Goal: Task Accomplishment & Management: Use online tool/utility

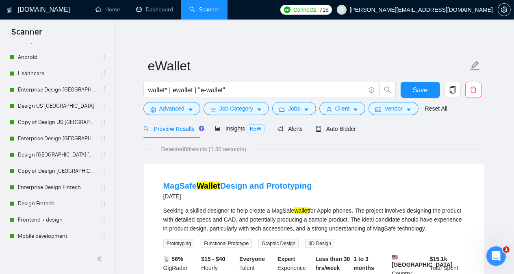
scroll to position [659, 0]
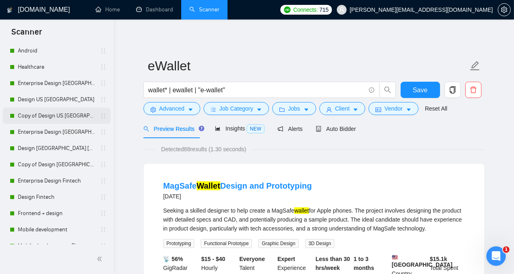
click at [52, 113] on link "Copy of Design US [GEOGRAPHIC_DATA]" at bounding box center [56, 116] width 77 height 16
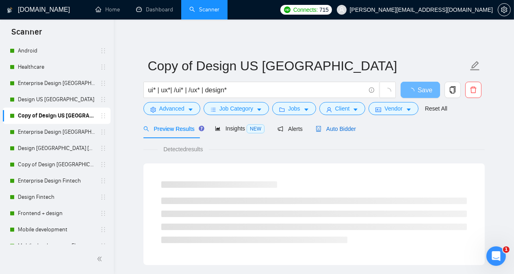
click at [336, 126] on span "Auto Bidder" at bounding box center [336, 129] width 40 height 7
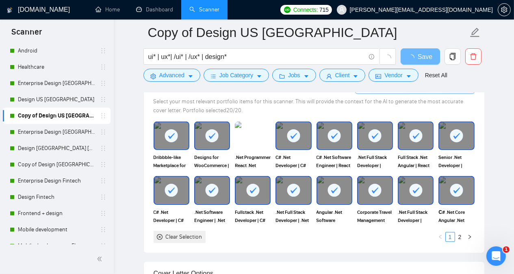
scroll to position [846, 0]
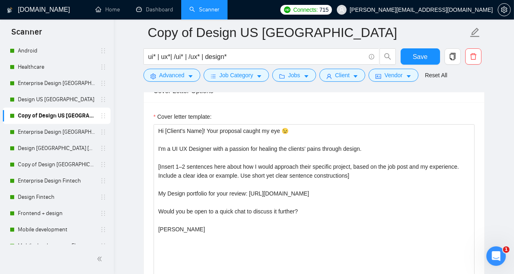
scroll to position [1068, 0]
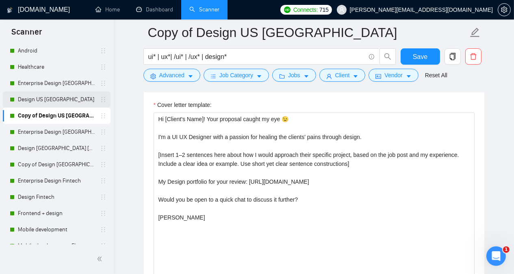
click at [57, 98] on link "Design US [GEOGRAPHIC_DATA]" at bounding box center [56, 99] width 77 height 16
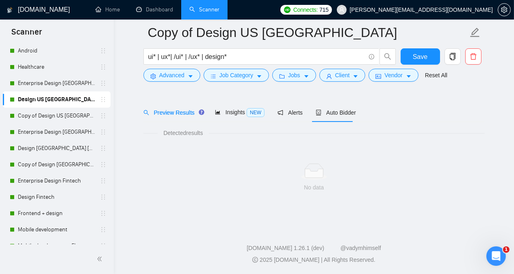
scroll to position [22, 0]
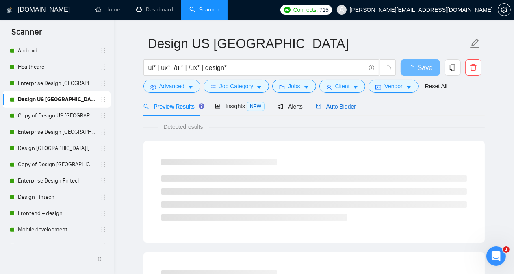
click at [337, 107] on span "Auto Bidder" at bounding box center [336, 106] width 40 height 7
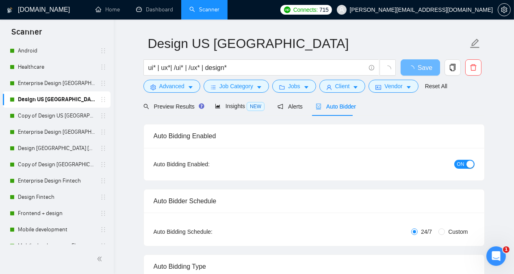
radio input "false"
radio input "true"
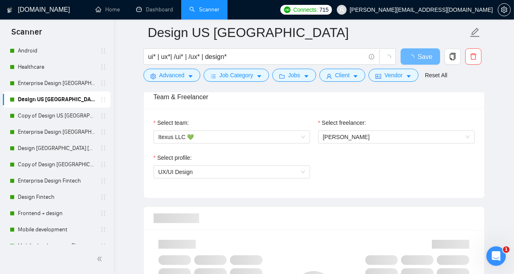
scroll to position [608, 0]
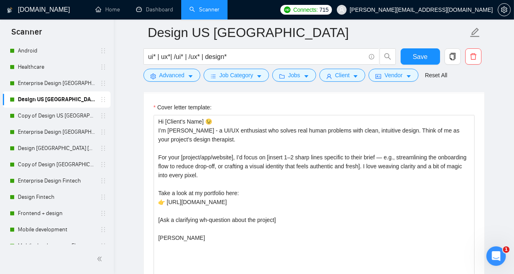
scroll to position [1075, 0]
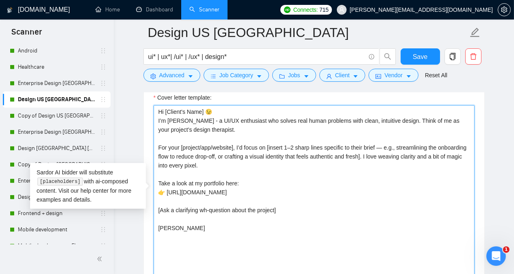
drag, startPoint x: 158, startPoint y: 107, endPoint x: 201, endPoint y: 236, distance: 136.5
click at [201, 236] on textarea "Hi [Client's Name] 😉 I’m [PERSON_NAME] - a UI/UX enthusiast who solves real hum…" at bounding box center [314, 196] width 321 height 183
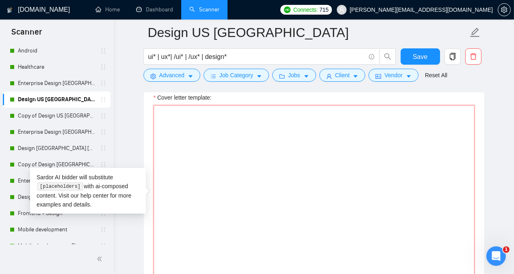
paste textarea "Hi [Client Name], Your users deserve a design they’ll LOVE to use. And that’s e…"
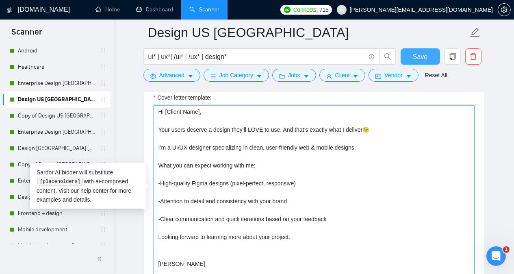
type textarea "Hi [Client Name], Your users deserve a design they’ll LOVE to use. And that’s e…"
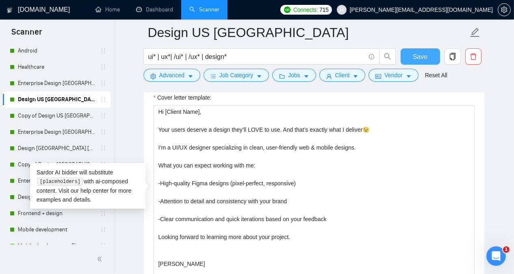
click at [421, 57] on span "Save" at bounding box center [420, 57] width 15 height 10
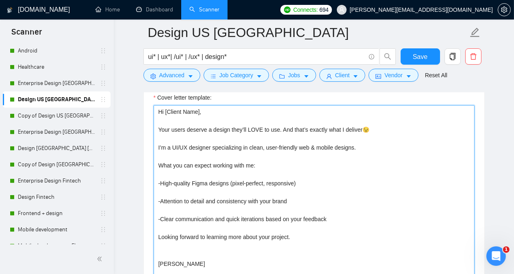
click at [185, 245] on textarea "Hi [Client Name], Your users deserve a design they’ll LOVE to use. And that’s e…" at bounding box center [314, 196] width 321 height 183
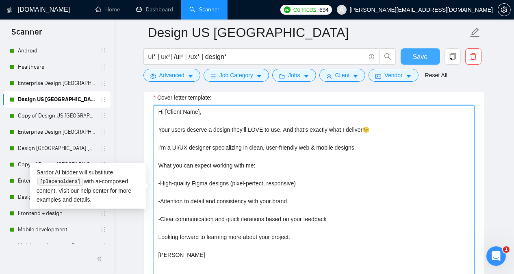
type textarea "Hi [Client Name], Your users deserve a design they’ll LOVE to use. And that’s e…"
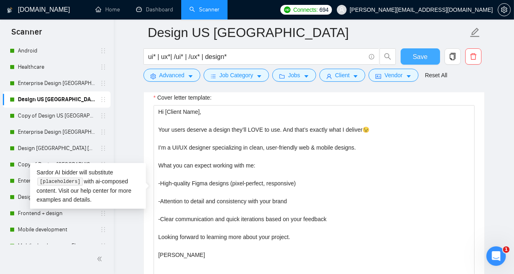
click at [418, 54] on span "Save" at bounding box center [420, 57] width 15 height 10
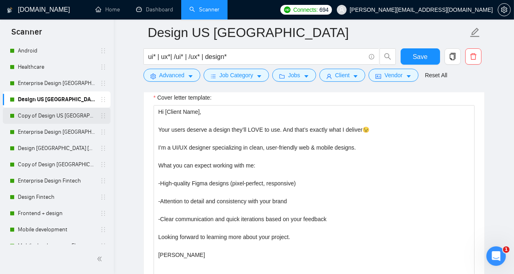
click at [46, 117] on link "Copy of Design US [GEOGRAPHIC_DATA]" at bounding box center [56, 116] width 77 height 16
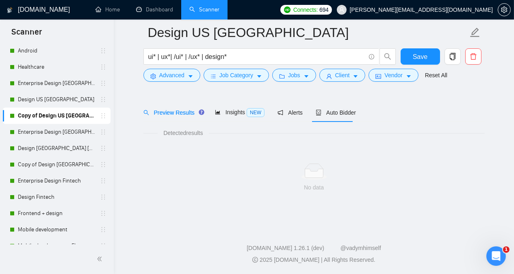
scroll to position [22, 0]
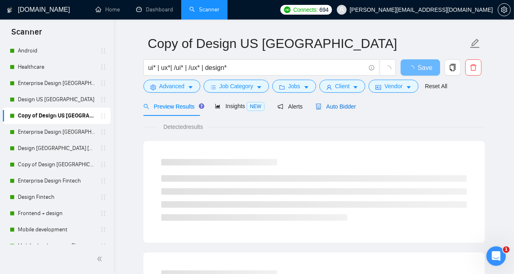
click at [347, 104] on span "Auto Bidder" at bounding box center [336, 106] width 40 height 7
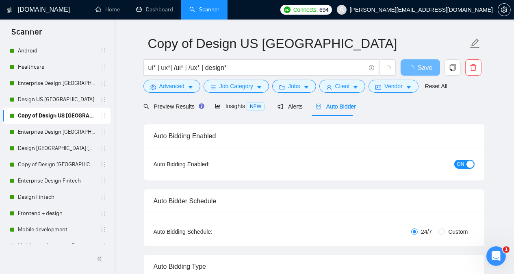
radio input "false"
radio input "true"
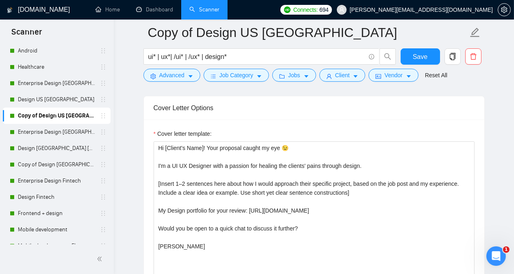
scroll to position [1051, 0]
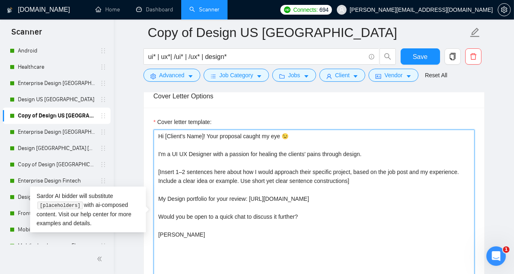
drag, startPoint x: 159, startPoint y: 213, endPoint x: 299, endPoint y: 209, distance: 140.7
click at [299, 209] on textarea "Hi [Client's Name]! Your proposal caught my eye 😉 I'm a UI UX Designer with a p…" at bounding box center [314, 221] width 321 height 183
paste textarea "[Ask a clarifying wh-question about the project]"
type textarea "Hi [Client's Name]! Your proposal caught my eye 😉 I'm a UI UX Designer with a p…"
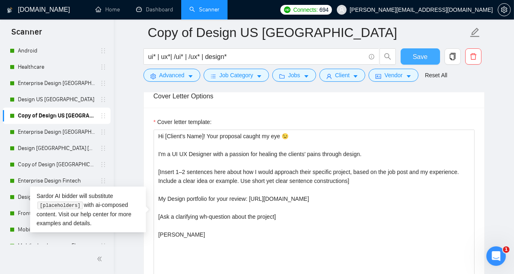
click at [410, 59] on button "Save" at bounding box center [420, 56] width 39 height 16
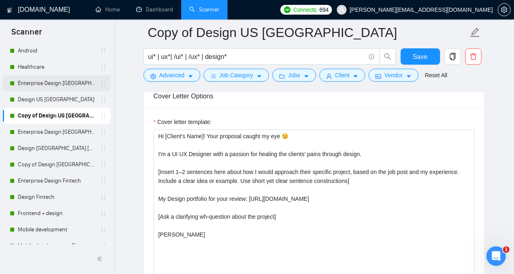
click at [69, 81] on link "Enterprise Design [GEOGRAPHIC_DATA] [GEOGRAPHIC_DATA]" at bounding box center [56, 83] width 77 height 16
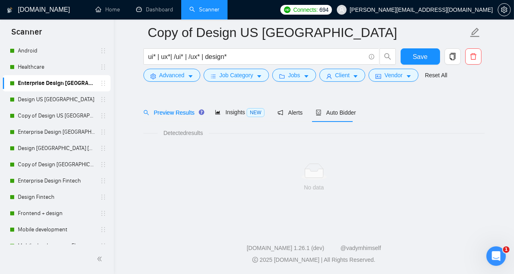
scroll to position [22, 0]
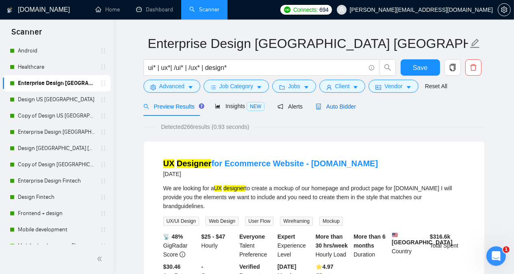
click at [337, 108] on span "Auto Bidder" at bounding box center [336, 106] width 40 height 7
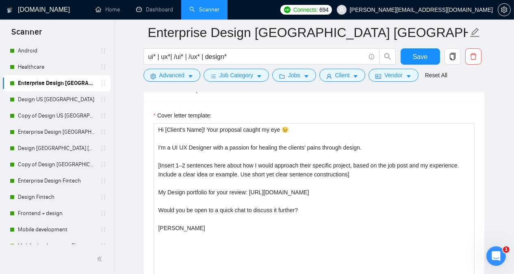
scroll to position [946, 0]
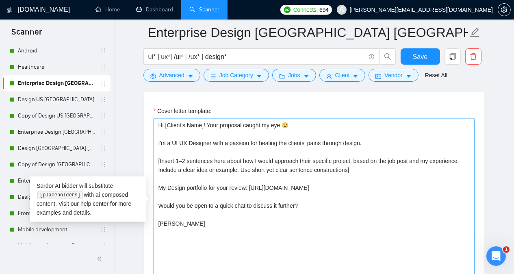
drag, startPoint x: 302, startPoint y: 201, endPoint x: 159, endPoint y: 200, distance: 143.9
click at [159, 200] on textarea "Hi [Client's Name]! Your proposal caught my eye 😉 I'm a UI UX Designer with a p…" at bounding box center [314, 210] width 321 height 183
paste textarea "[Ask a clarifying wh-question about the project]"
type textarea "Hi [Client's Name]! Your proposal caught my eye 😉 I'm a UI UX Designer with a p…"
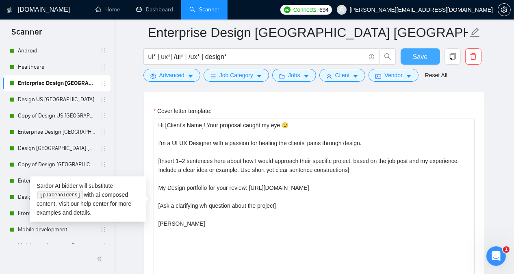
click at [414, 55] on span "Save" at bounding box center [420, 57] width 15 height 10
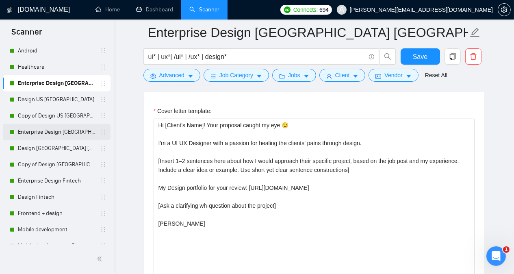
click at [59, 135] on link "Enterprise Design [GEOGRAPHIC_DATA] [GEOGRAPHIC_DATA] other countries" at bounding box center [56, 132] width 77 height 16
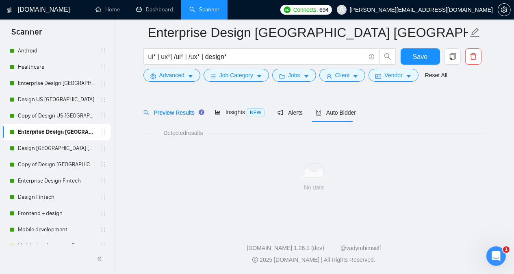
scroll to position [22, 0]
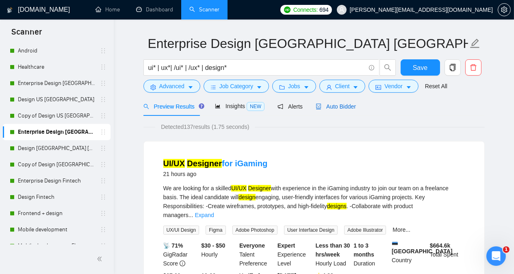
click at [336, 105] on span "Auto Bidder" at bounding box center [336, 106] width 40 height 7
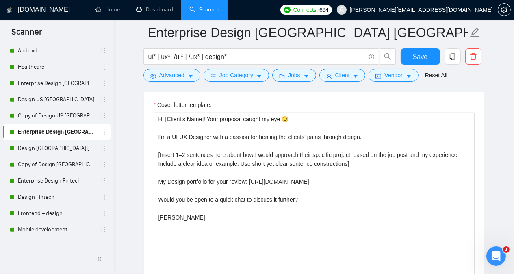
scroll to position [966, 0]
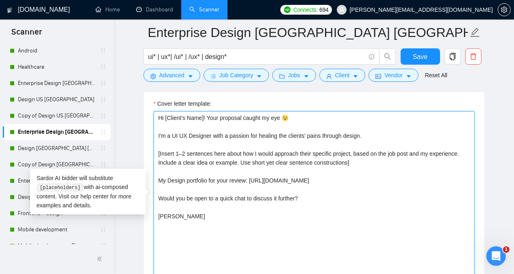
drag, startPoint x: 302, startPoint y: 193, endPoint x: 156, endPoint y: 191, distance: 146.8
click at [156, 191] on textarea "Hi [Client's Name]! Your proposal caught my eye 😉 I'm a UI UX Designer with a p…" at bounding box center [314, 202] width 321 height 183
paste textarea "[Ask a clarifying wh-question about the project]"
type textarea "Hi [Client's Name]! Your proposal caught my eye 😉 I'm a UI UX Designer with a p…"
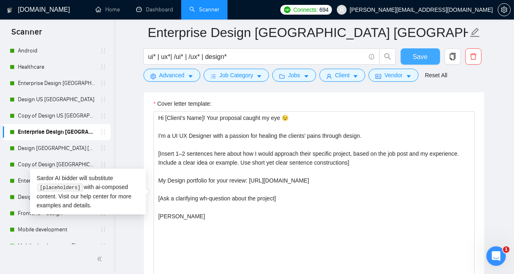
click at [419, 56] on span "Save" at bounding box center [420, 57] width 15 height 10
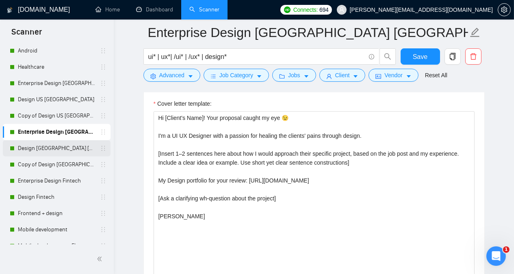
click at [52, 149] on link "Design [GEOGRAPHIC_DATA] [GEOGRAPHIC_DATA] other countries" at bounding box center [56, 148] width 77 height 16
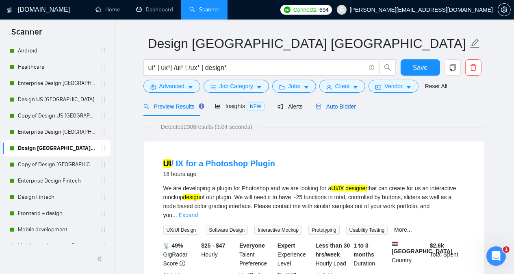
click at [339, 105] on span "Auto Bidder" at bounding box center [336, 106] width 40 height 7
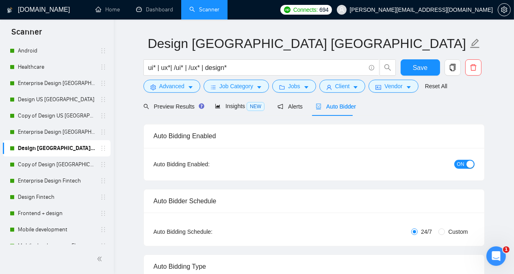
radio input "false"
radio input "true"
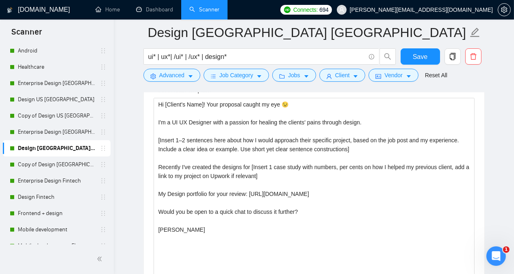
scroll to position [1088, 0]
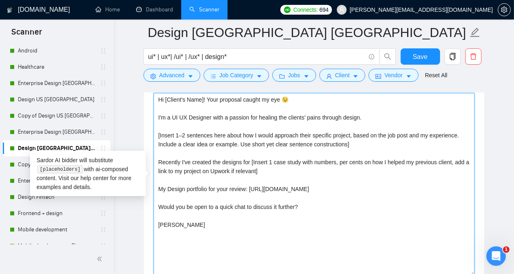
drag, startPoint x: 301, startPoint y: 202, endPoint x: 159, endPoint y: 203, distance: 142.7
click at [159, 203] on textarea "Hi [Client's Name]! Your proposal caught my eye 😉 I'm a UI UX Designer with a p…" at bounding box center [314, 184] width 321 height 183
paste textarea "[Ask a clarifying wh-question about the project]"
type textarea "Hi [Client's Name]! Your proposal caught my eye 😉 I'm a UI UX Designer with a p…"
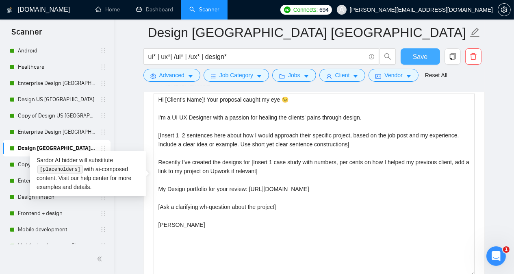
click at [413, 57] on button "Save" at bounding box center [420, 56] width 39 height 16
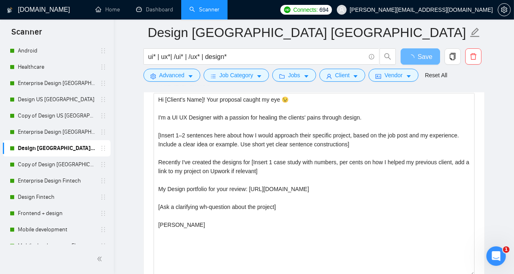
click at [131, 163] on main "Design [GEOGRAPHIC_DATA] [GEOGRAPHIC_DATA] other countries ui* | ux*| /ui* | /u…" at bounding box center [314, 175] width 374 height 2461
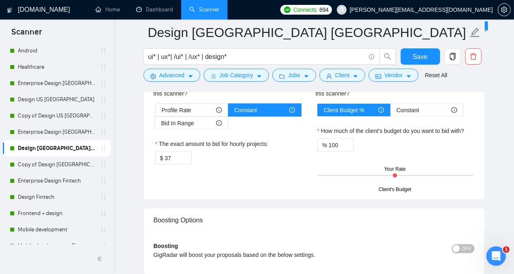
scroll to position [1477, 0]
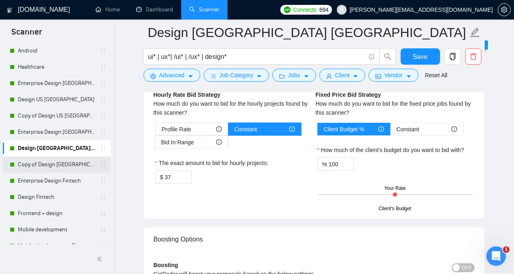
click at [74, 166] on link "Copy of Design [GEOGRAPHIC_DATA] [GEOGRAPHIC_DATA] other countries" at bounding box center [56, 165] width 77 height 16
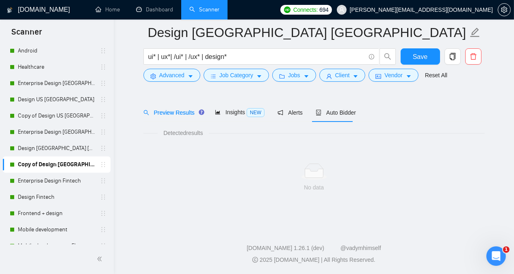
scroll to position [22, 0]
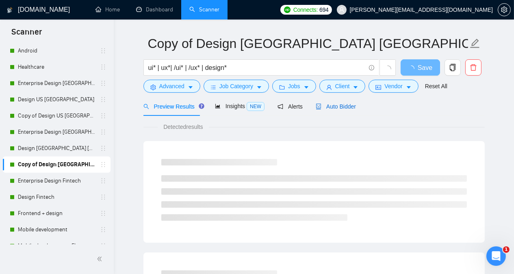
click at [337, 109] on span "Auto Bidder" at bounding box center [336, 106] width 40 height 7
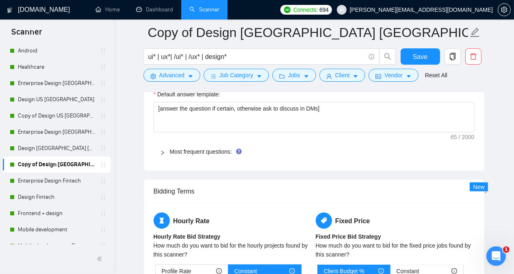
scroll to position [1311, 0]
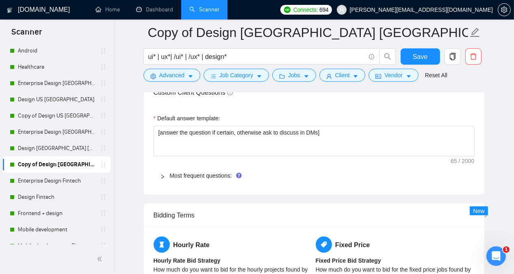
click at [209, 172] on link "Most frequent questions:" at bounding box center [201, 175] width 62 height 7
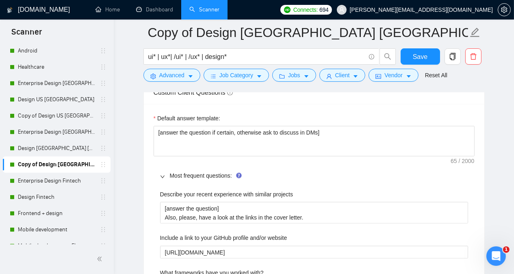
click at [134, 196] on main "Copy of Design [GEOGRAPHIC_DATA] [GEOGRAPHIC_DATA] other countries ui* | ux*| /…" at bounding box center [314, 169] width 374 height 2897
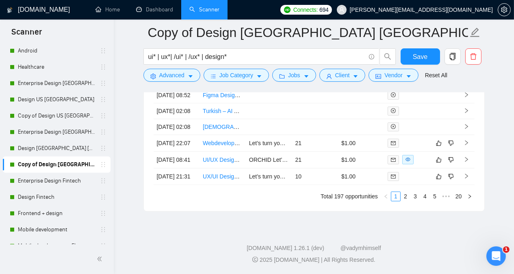
scroll to position [2791, 0]
click at [407, 196] on link "2" at bounding box center [405, 196] width 9 height 9
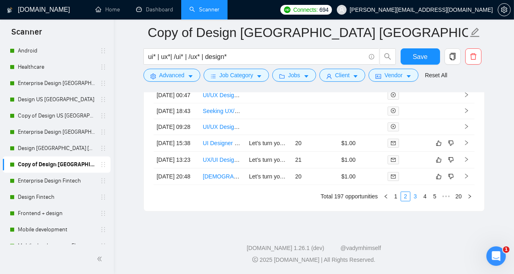
click at [417, 201] on link "3" at bounding box center [415, 196] width 9 height 9
click at [424, 201] on link "4" at bounding box center [425, 196] width 9 height 9
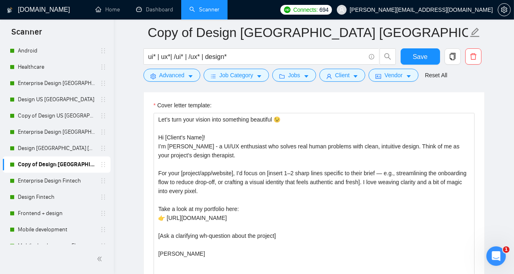
scroll to position [1070, 0]
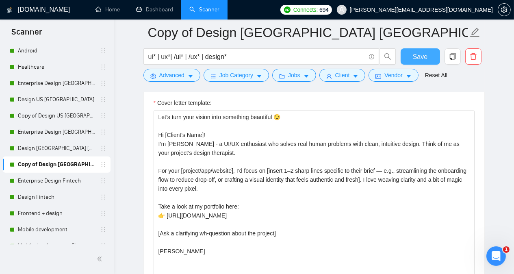
click at [411, 60] on button "Save" at bounding box center [420, 56] width 39 height 16
click at [67, 148] on link "Design [GEOGRAPHIC_DATA] [GEOGRAPHIC_DATA] other countries" at bounding box center [56, 148] width 77 height 16
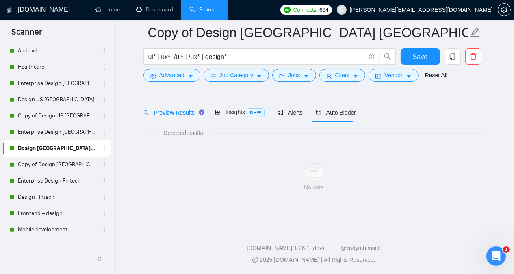
scroll to position [22, 0]
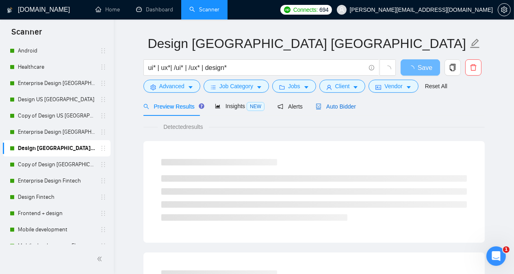
click at [335, 109] on span "Auto Bidder" at bounding box center [336, 106] width 40 height 7
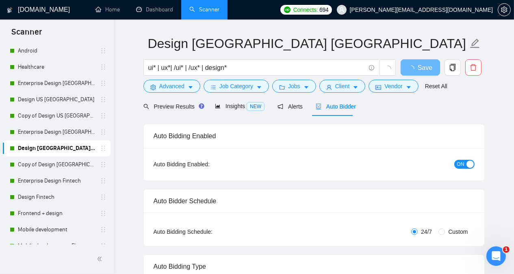
radio input "false"
radio input "true"
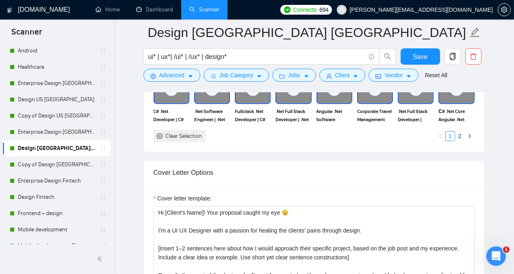
scroll to position [1029, 0]
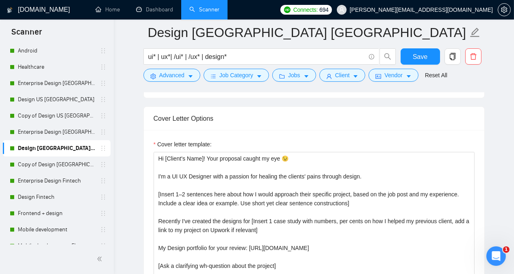
click at [509, 123] on div "[DOMAIN_NAME] Home Dashboard Scanner Connects: 694 [PERSON_NAME][EMAIL_ADDRESS]…" at bounding box center [314, 249] width 400 height 2556
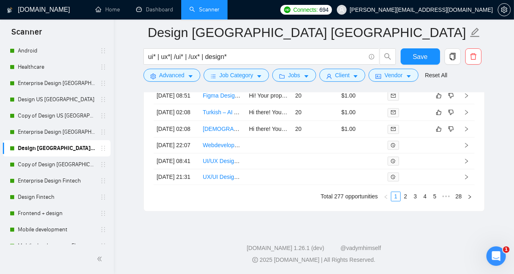
scroll to position [2330, 0]
click at [407, 201] on link "2" at bounding box center [405, 196] width 9 height 9
click at [419, 201] on link "3" at bounding box center [415, 196] width 9 height 9
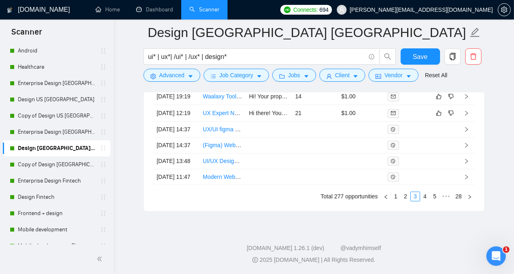
click at [425, 196] on link "4" at bounding box center [425, 196] width 9 height 9
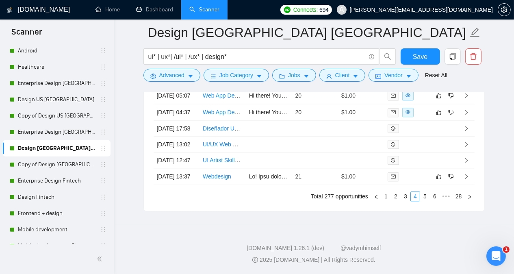
click at [426, 196] on link "5" at bounding box center [425, 196] width 9 height 9
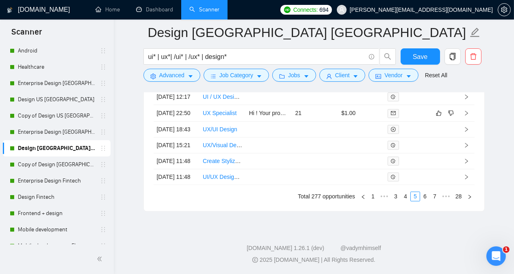
click at [428, 201] on link "6" at bounding box center [425, 196] width 9 height 9
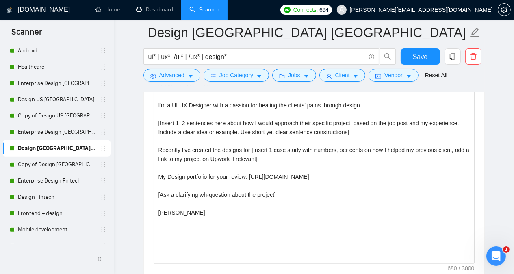
scroll to position [1064, 0]
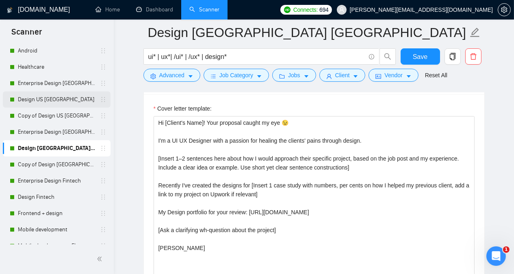
click at [51, 101] on link "Design US [GEOGRAPHIC_DATA]" at bounding box center [56, 99] width 77 height 16
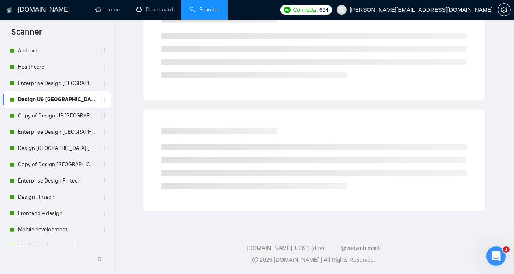
scroll to position [22, 0]
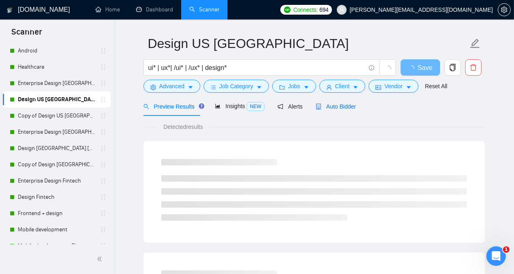
click at [337, 106] on span "Auto Bidder" at bounding box center [336, 106] width 40 height 7
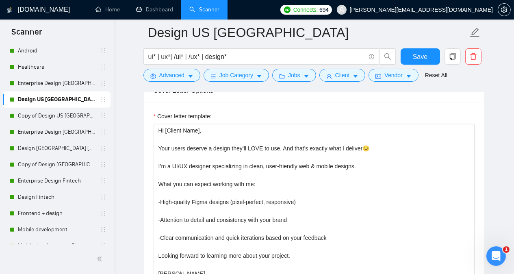
scroll to position [1061, 0]
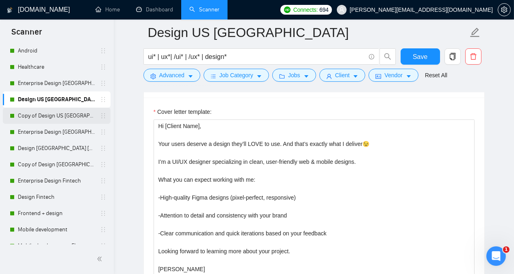
click at [65, 115] on link "Copy of Design US [GEOGRAPHIC_DATA]" at bounding box center [56, 116] width 77 height 16
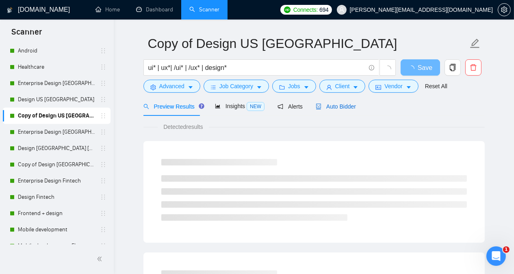
click at [338, 107] on span "Auto Bidder" at bounding box center [336, 106] width 40 height 7
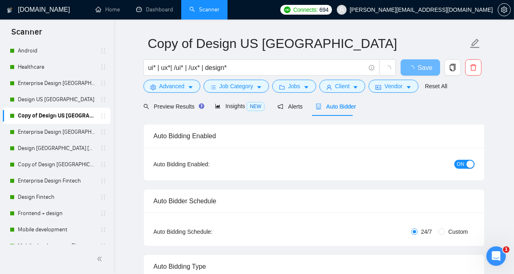
radio input "false"
radio input "true"
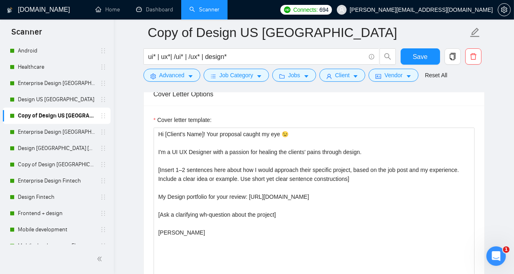
scroll to position [1063, 0]
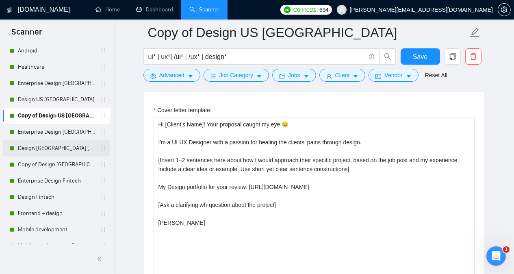
click at [48, 152] on link "Design [GEOGRAPHIC_DATA] [GEOGRAPHIC_DATA] other countries" at bounding box center [56, 148] width 77 height 16
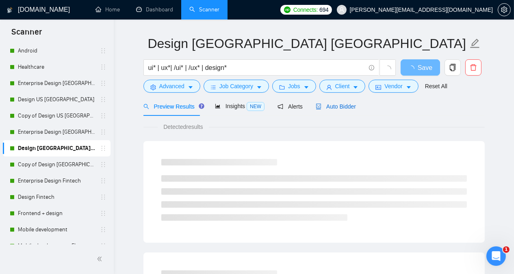
click at [330, 104] on span "Auto Bidder" at bounding box center [336, 106] width 40 height 7
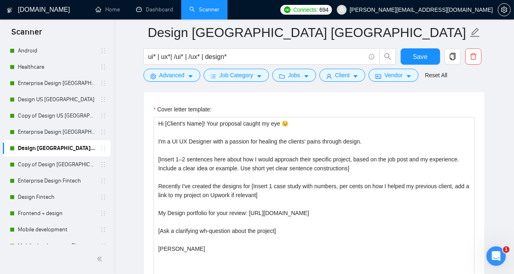
scroll to position [1066, 0]
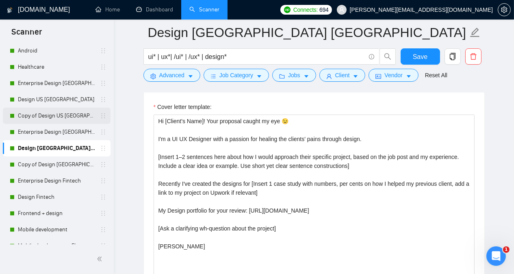
click at [55, 116] on link "Copy of Design US [GEOGRAPHIC_DATA]" at bounding box center [56, 116] width 77 height 16
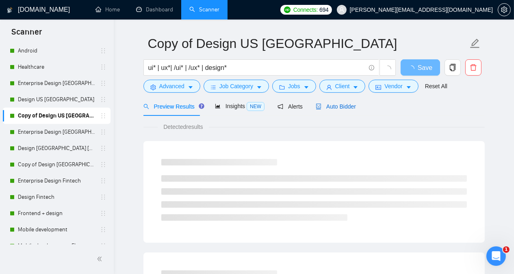
click at [342, 106] on span "Auto Bidder" at bounding box center [336, 106] width 40 height 7
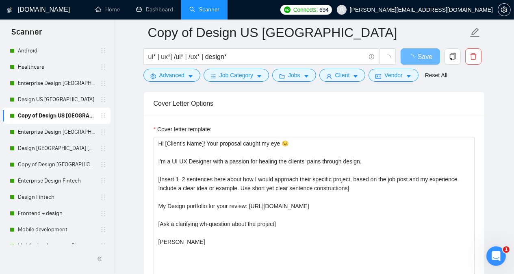
scroll to position [1009, 0]
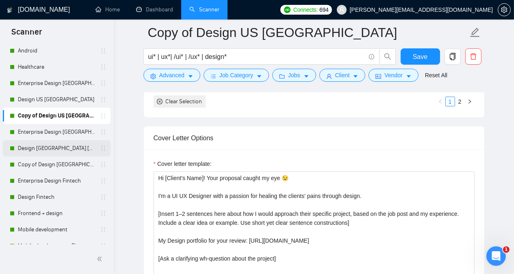
click at [52, 150] on link "Design [GEOGRAPHIC_DATA] [GEOGRAPHIC_DATA] other countries" at bounding box center [56, 148] width 77 height 16
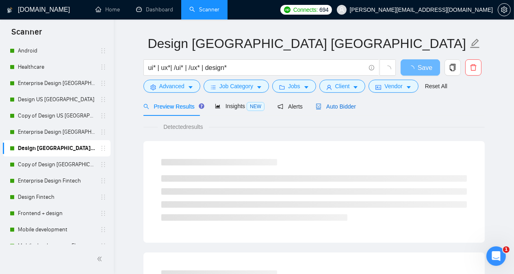
click at [337, 105] on span "Auto Bidder" at bounding box center [336, 106] width 40 height 7
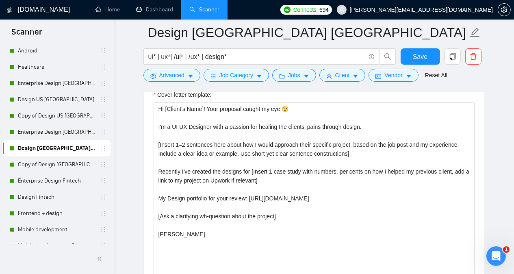
scroll to position [1081, 0]
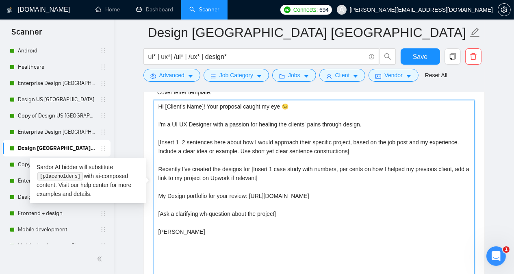
drag, startPoint x: 159, startPoint y: 101, endPoint x: 195, endPoint y: 236, distance: 139.7
click at [195, 236] on textarea "Hi [Client's Name]! Your proposal caught my eye 😉 I'm a UI UX Designer with a p…" at bounding box center [314, 191] width 321 height 183
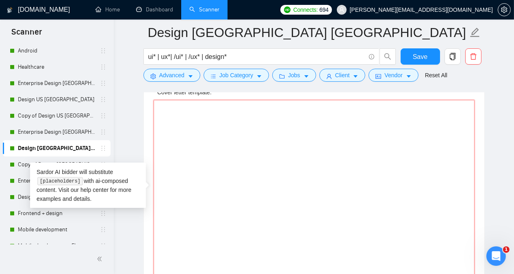
paste textarea "Hi [Client Name], Your users deserve a design they’ll LOVE to use. And that’s e…"
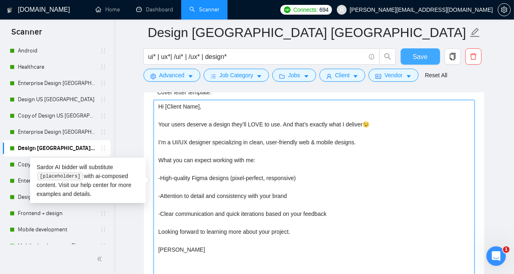
type textarea "Hi [Client Name], Your users deserve a design they’ll LOVE to use. And that’s e…"
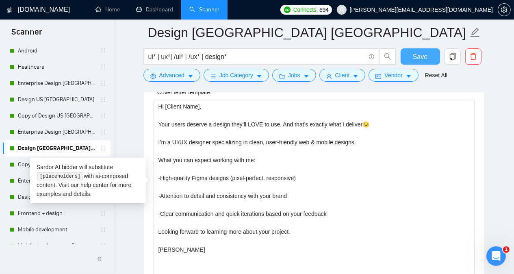
click at [413, 58] on span "Save" at bounding box center [420, 57] width 15 height 10
